Goal: Information Seeking & Learning: Learn about a topic

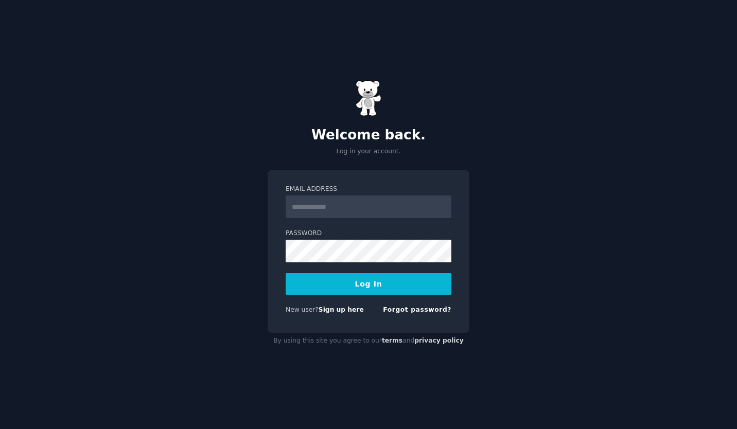
type input "**********"
click at [342, 284] on button "Log In" at bounding box center [369, 284] width 166 height 22
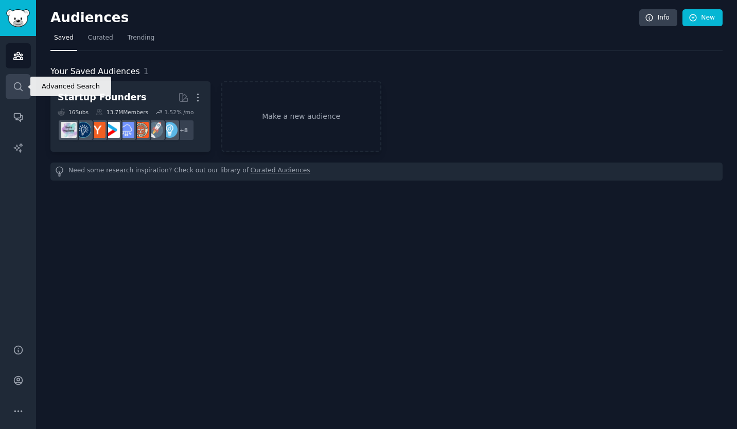
click at [20, 83] on icon "Sidebar" at bounding box center [18, 86] width 8 height 8
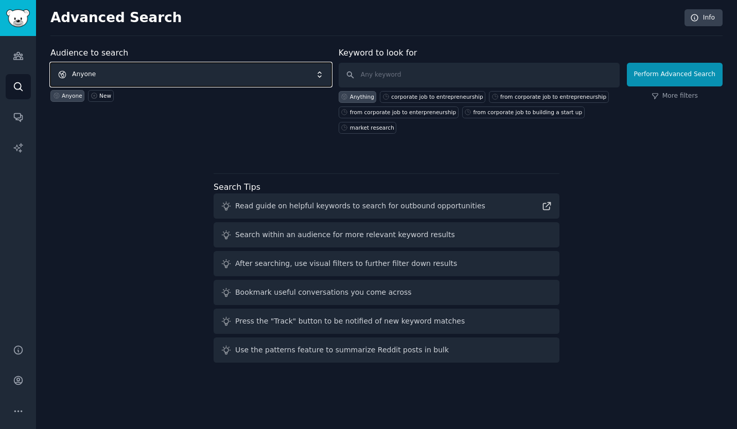
click at [165, 68] on span "Anyone" at bounding box center [190, 75] width 281 height 24
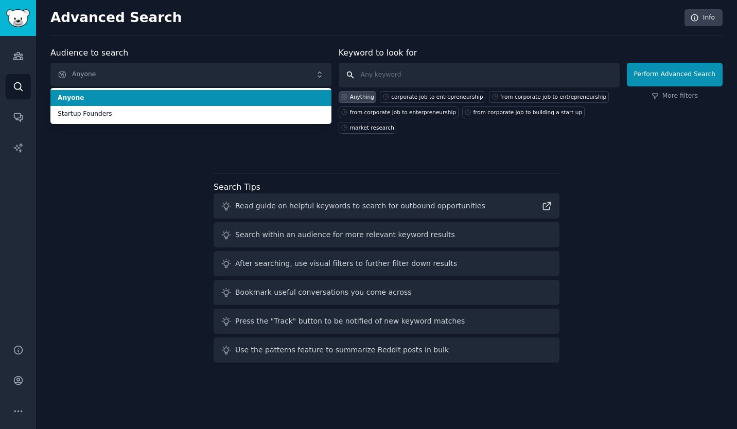
click at [391, 78] on input "text" at bounding box center [479, 75] width 281 height 25
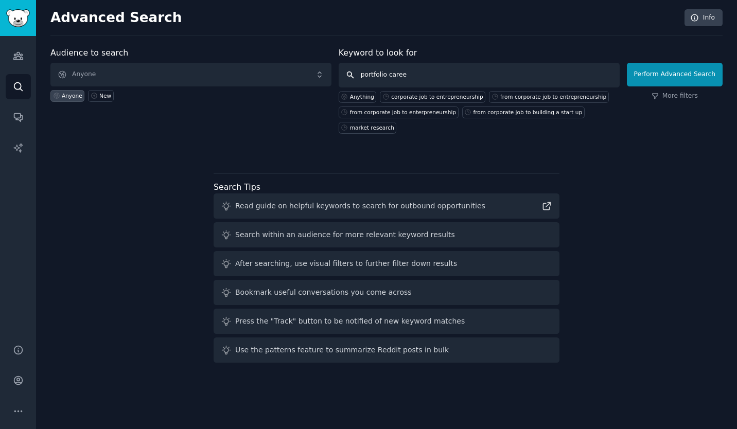
type input "portfolio career"
click button "Perform Advanced Search" at bounding box center [675, 75] width 96 height 24
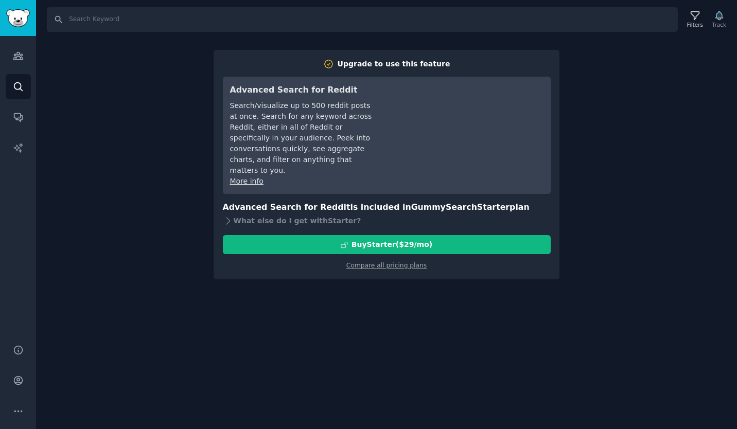
click at [470, 287] on div "Search Filters Track Upgrade to use this feature Advanced Search for Reddit Sea…" at bounding box center [386, 214] width 701 height 429
click at [21, 80] on link "Search" at bounding box center [18, 86] width 25 height 25
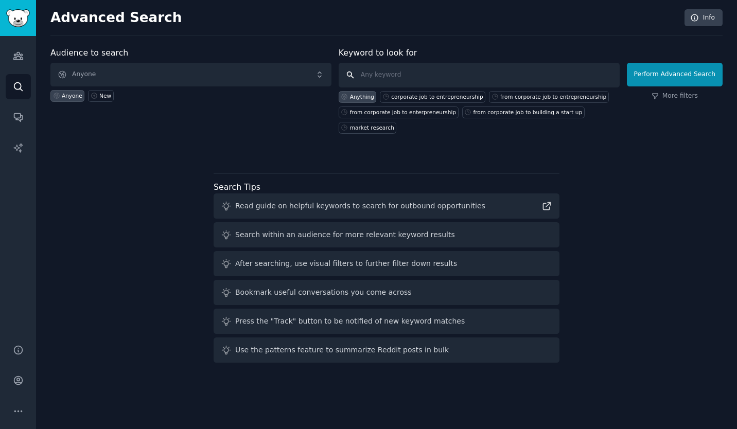
click at [416, 66] on input "text" at bounding box center [479, 75] width 281 height 25
type input "portfolio career"
click button "Perform Advanced Search" at bounding box center [675, 75] width 96 height 24
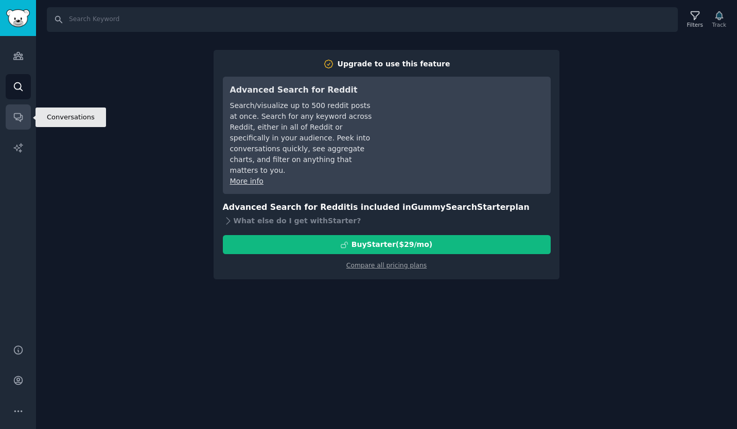
click at [23, 121] on icon "Sidebar" at bounding box center [18, 117] width 11 height 11
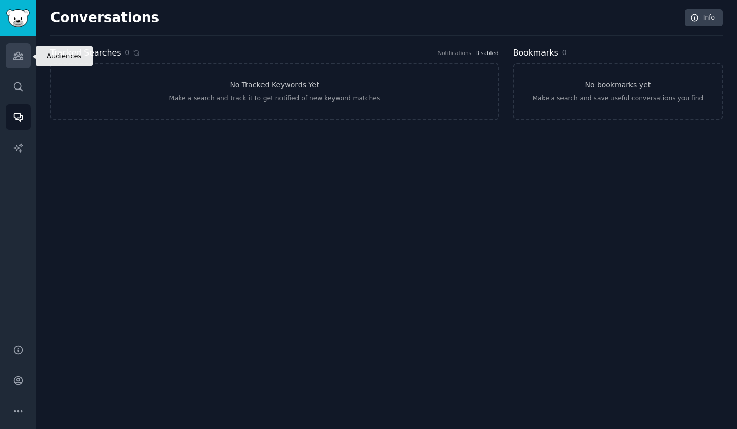
click at [26, 58] on link "Audiences" at bounding box center [18, 55] width 25 height 25
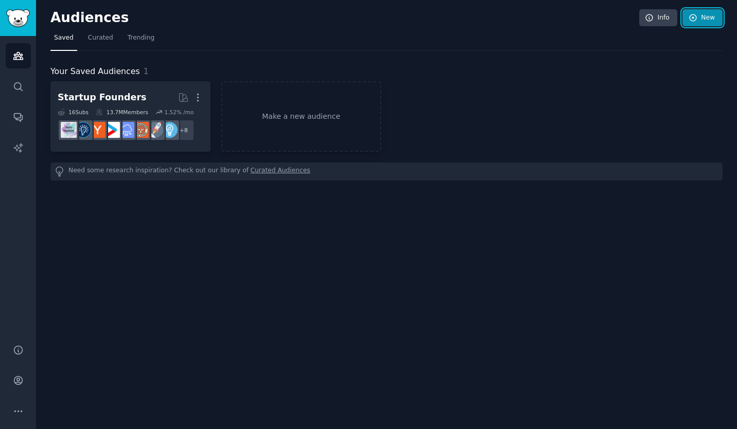
click at [699, 20] on link "New" at bounding box center [702, 17] width 40 height 17
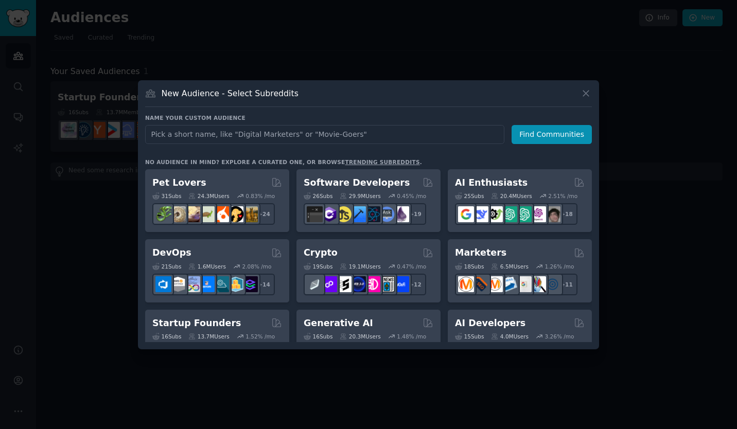
click at [342, 51] on div at bounding box center [368, 214] width 737 height 429
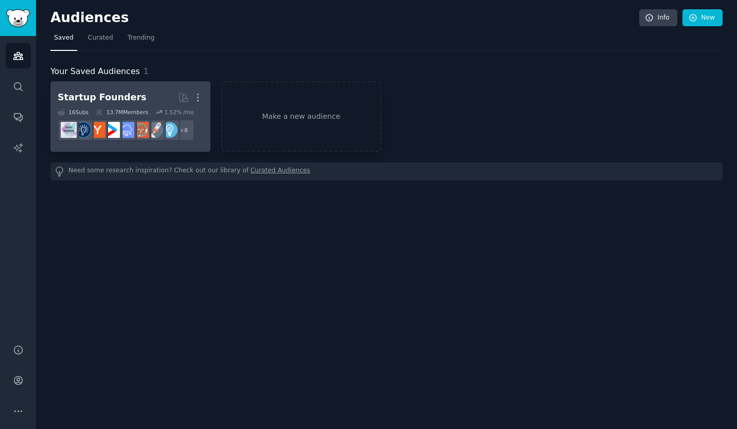
click at [107, 98] on div "Startup Founders" at bounding box center [102, 97] width 89 height 13
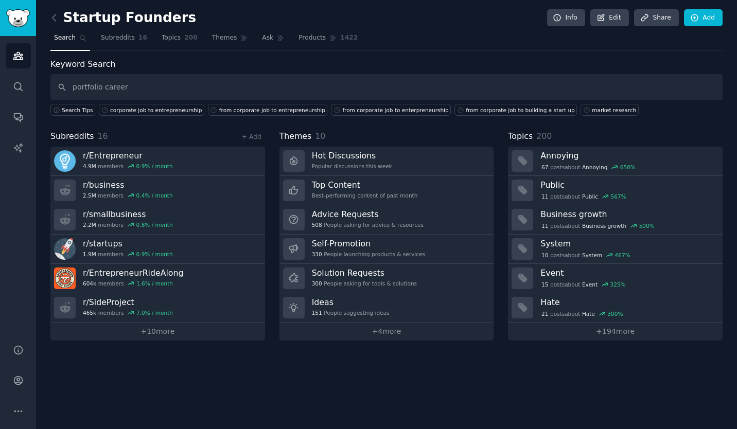
type input "portfolio career"
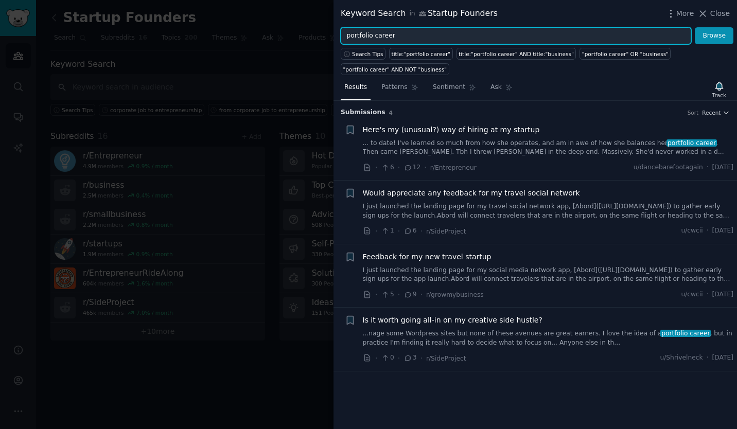
click at [401, 34] on input "portfolio career" at bounding box center [516, 35] width 350 height 17
type input "p"
type input "side business"
click at [695, 27] on button "Browse" at bounding box center [714, 35] width 39 height 17
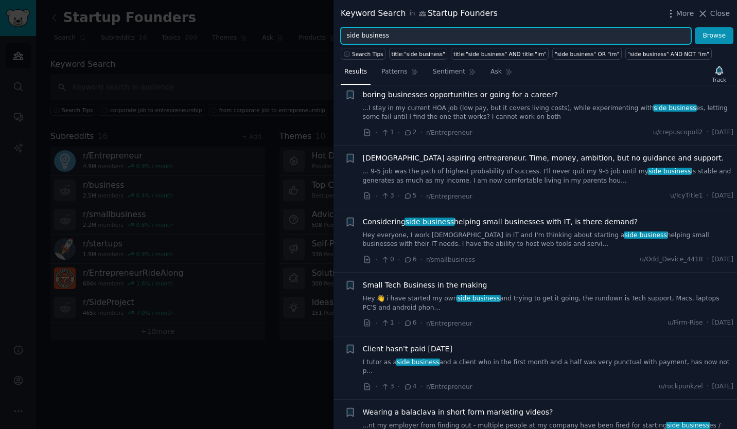
scroll to position [147, 0]
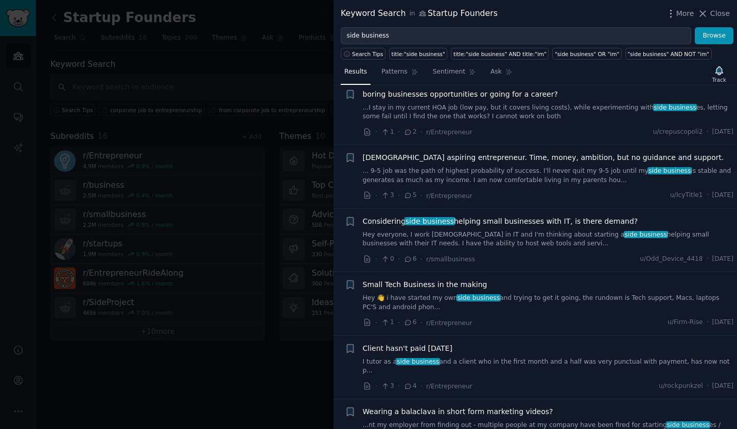
click at [494, 238] on link "Hey everyone, I work [DEMOGRAPHIC_DATA] in IT and I'm thinking about starting a…" at bounding box center [548, 240] width 371 height 18
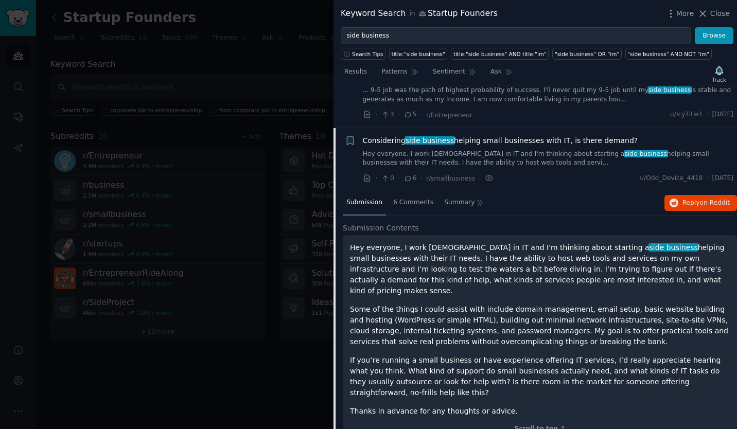
scroll to position [270, 0]
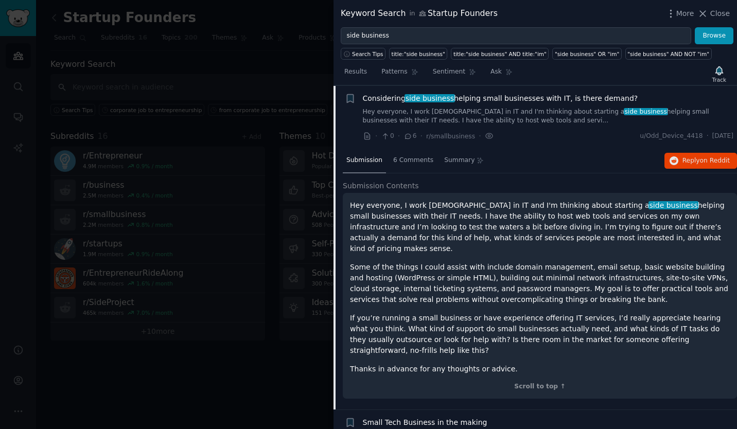
click at [581, 313] on p "If you’re running a small business or have experience offering IT services, I’d…" at bounding box center [540, 334] width 380 height 43
click at [693, 168] on button "Reply on Reddit" at bounding box center [700, 161] width 73 height 16
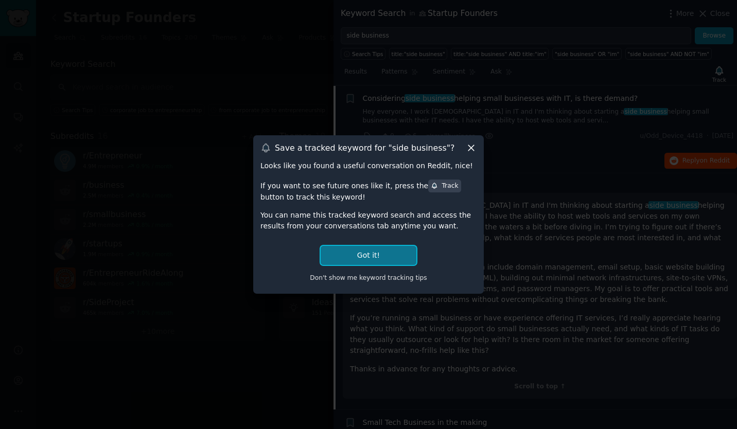
click at [362, 253] on button "Got it!" at bounding box center [369, 255] width 96 height 19
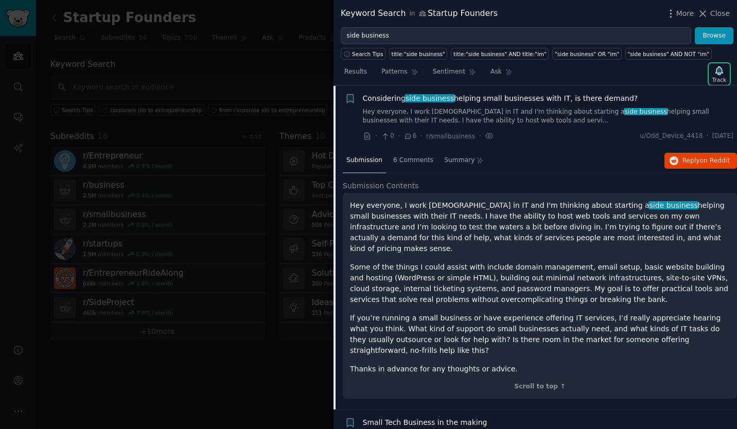
scroll to position [363, 0]
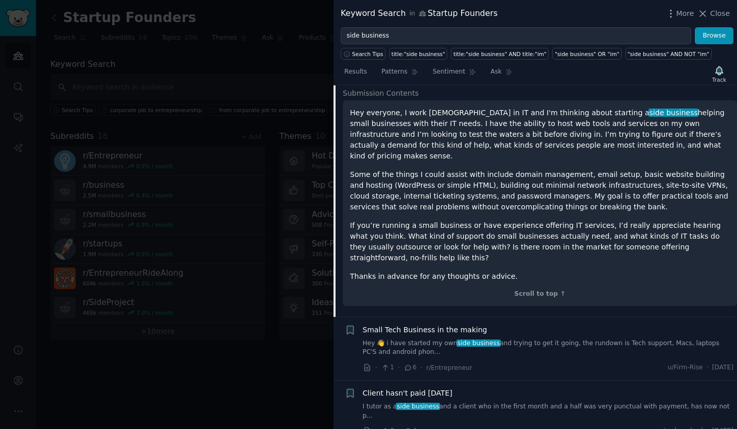
click at [549, 339] on link "Hey 👋 i have started my own side business and trying to get it going, the rundo…" at bounding box center [548, 348] width 371 height 18
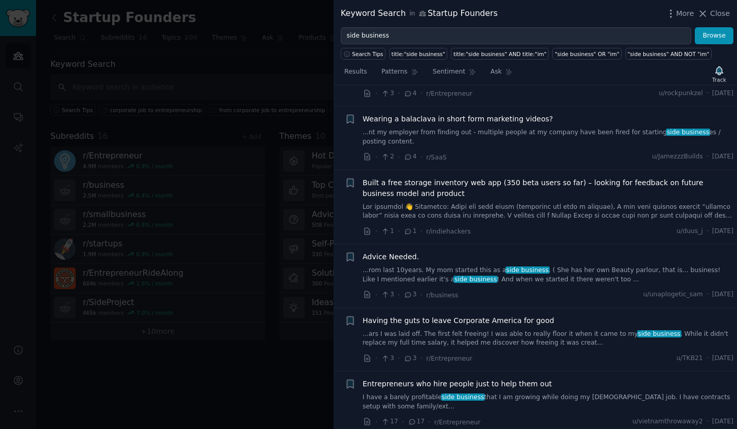
scroll to position [617, 0]
click at [528, 329] on link "...ars I was laid off. The first felt freeing! I was able to really floor it wh…" at bounding box center [548, 338] width 371 height 18
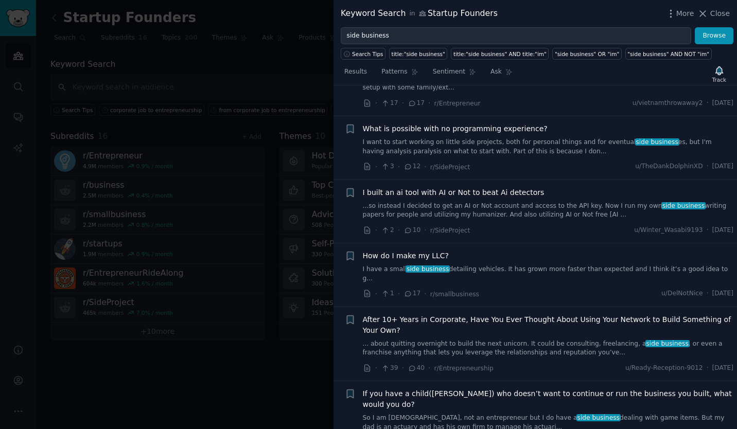
scroll to position [1156, 0]
click at [523, 340] on link "... about quitting overnight to build the next unicorn. It could be consulting,…" at bounding box center [548, 349] width 371 height 18
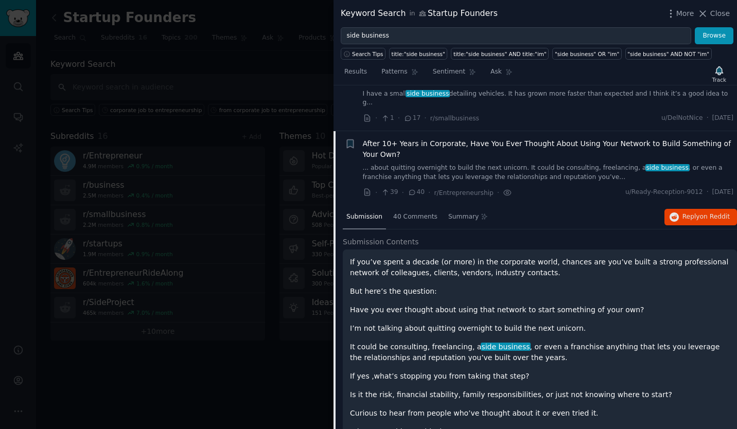
scroll to position [944, 0]
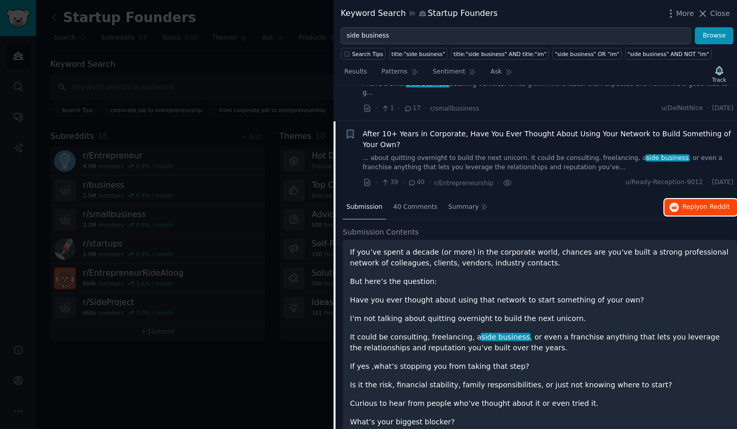
click at [684, 203] on span "Reply on Reddit" at bounding box center [705, 207] width 47 height 9
